Goal: Task Accomplishment & Management: Manage account settings

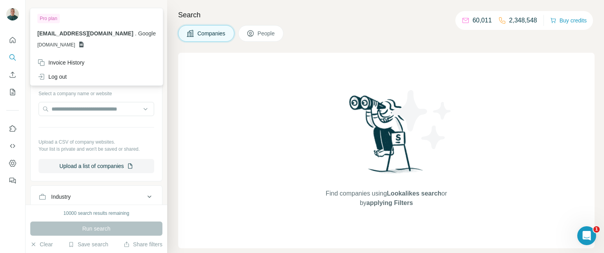
click at [10, 17] on img at bounding box center [12, 14] width 13 height 13
click at [49, 20] on div "Pro plan" at bounding box center [48, 18] width 22 height 9
click at [15, 18] on img at bounding box center [12, 14] width 13 height 13
click at [16, 20] on div at bounding box center [12, 15] width 13 height 14
click at [16, 19] on img at bounding box center [12, 14] width 13 height 13
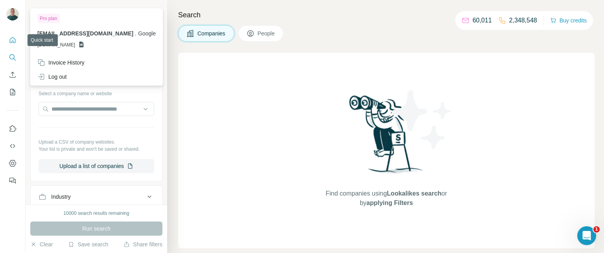
click at [15, 42] on icon "Quick start" at bounding box center [13, 40] width 6 height 6
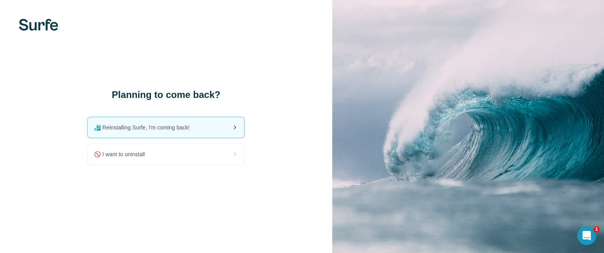
click at [137, 134] on div "🏄🏻‍♂️ Reinstalling Surfe, I'm coming back!" at bounding box center [166, 127] width 156 height 20
